Goal: Transaction & Acquisition: Obtain resource

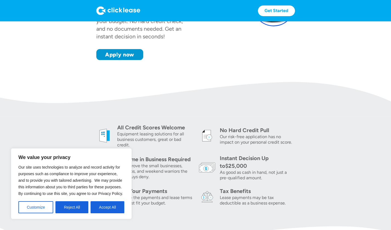
scroll to position [110, 0]
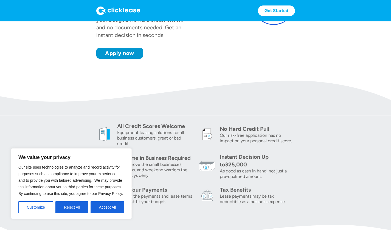
click at [46, 208] on button "Customize" at bounding box center [35, 207] width 35 height 12
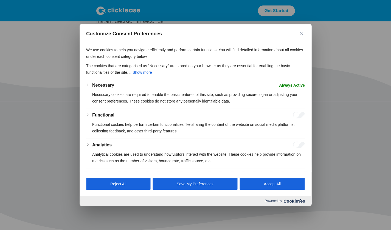
scroll to position [125, 0]
click at [215, 188] on button "Save My Preferences" at bounding box center [195, 184] width 85 height 12
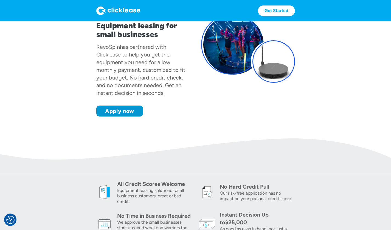
scroll to position [43, 0]
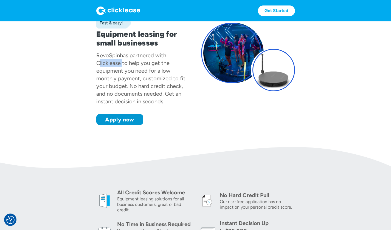
drag, startPoint x: 111, startPoint y: 81, endPoint x: 136, endPoint y: 80, distance: 25.0
click at [136, 80] on div "has partnered with Clicklease to help you get the equipment you need for a low …" at bounding box center [140, 78] width 89 height 53
copy div "Clicklease"
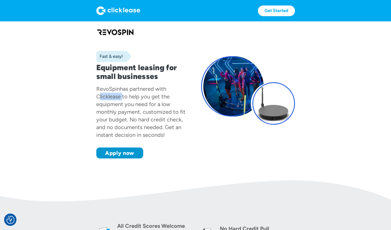
scroll to position [0, 0]
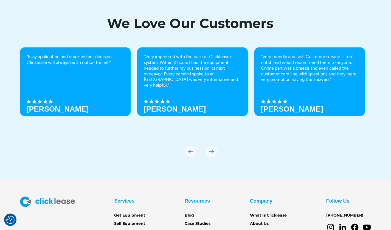
scroll to position [1922, 0]
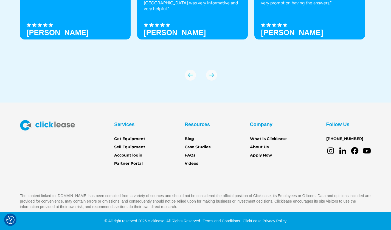
click at [140, 139] on link "Get Equipment" at bounding box center [129, 139] width 31 height 6
click at [136, 139] on link "Get Equipment" at bounding box center [129, 139] width 31 height 6
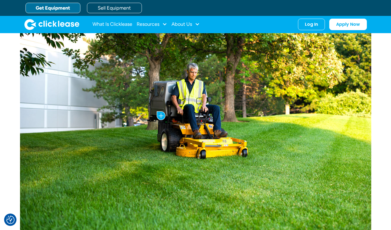
scroll to position [247, 0]
